Goal: Information Seeking & Learning: Check status

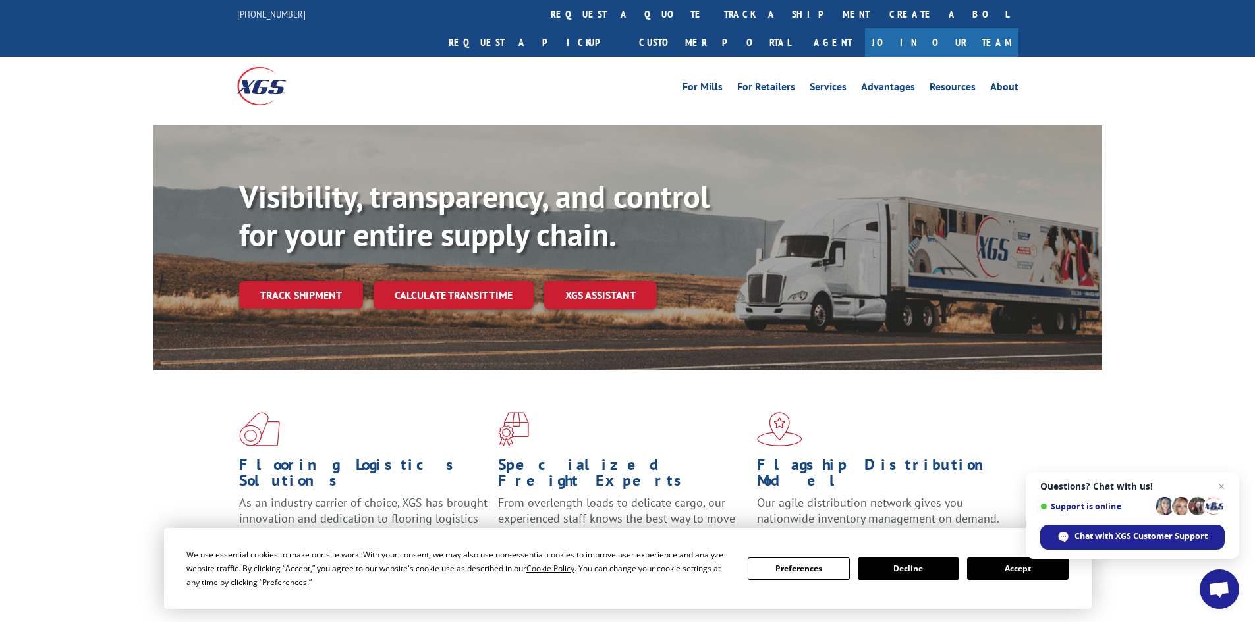
click at [714, 4] on link "track a shipment" at bounding box center [796, 14] width 165 height 28
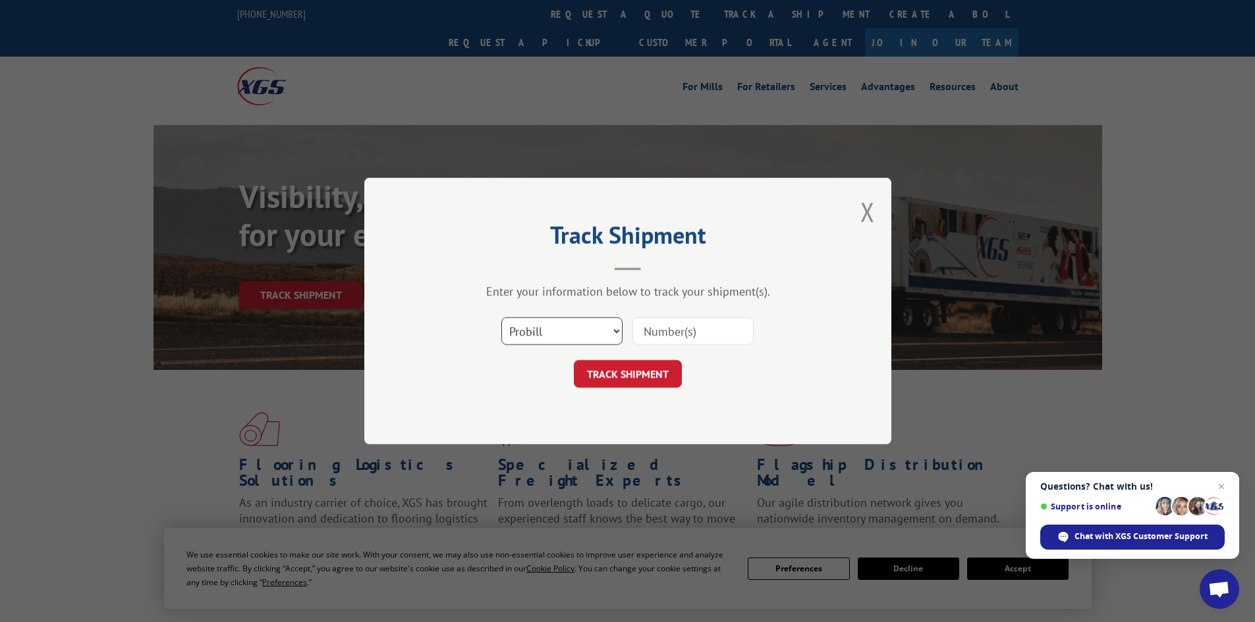
click at [555, 319] on select "Select category... Probill BOL PO" at bounding box center [561, 331] width 121 height 28
select select "bol"
click at [501, 317] on select "Select category... Probill BOL PO" at bounding box center [561, 331] width 121 height 28
click at [661, 312] on div "Select category... Probill BOL PO" at bounding box center [627, 331] width 395 height 43
click at [661, 324] on input at bounding box center [692, 331] width 121 height 28
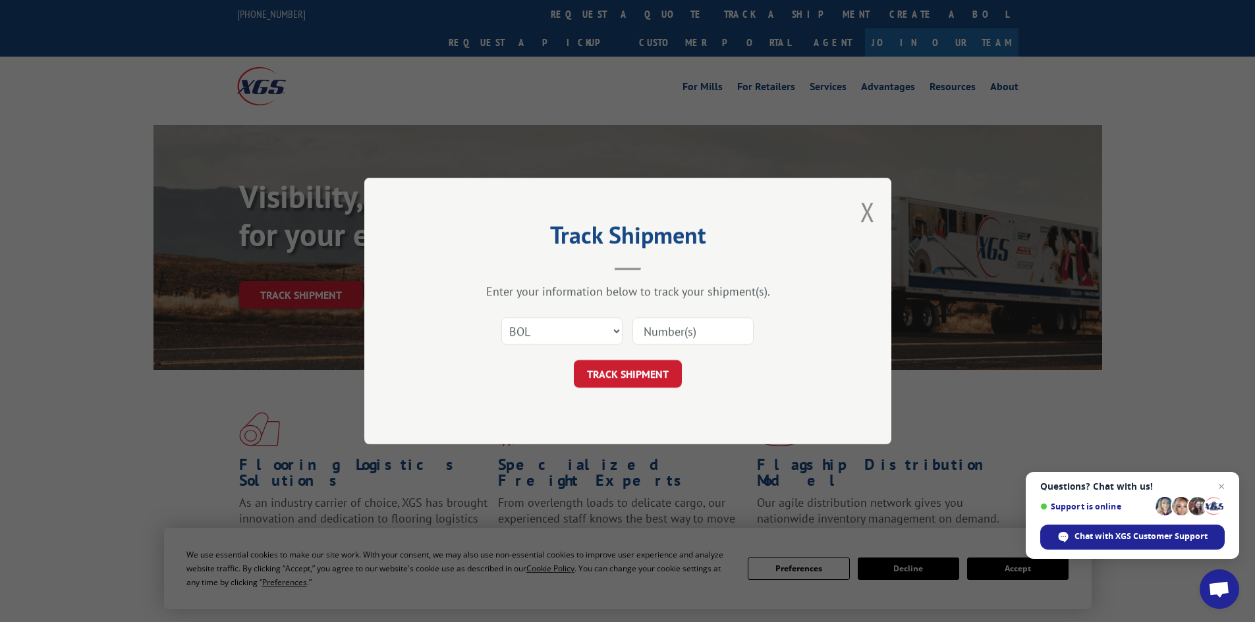
paste input "7041408"
type input "7041408"
click at [634, 367] on button "TRACK SHIPMENT" at bounding box center [628, 374] width 108 height 28
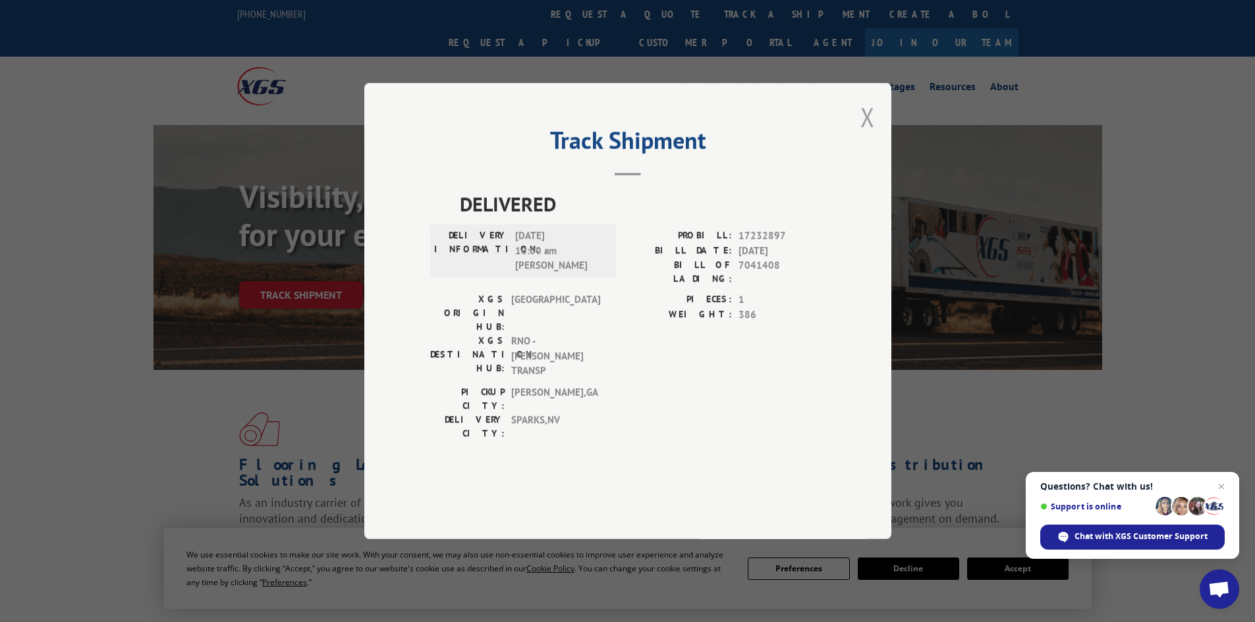
click at [870, 134] on button "Close modal" at bounding box center [867, 116] width 14 height 35
